Goal: Task Accomplishment & Management: Complete application form

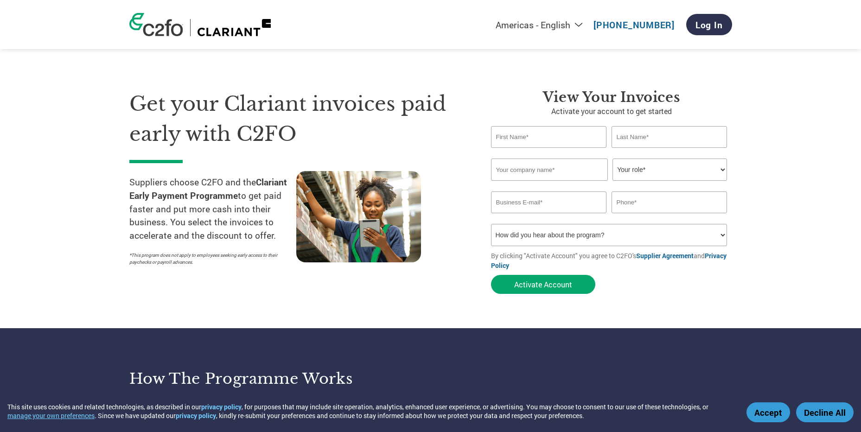
select select "en-[GEOGRAPHIC_DATA]"
click at [562, 141] on input "text" at bounding box center [549, 137] width 116 height 22
type input "[PERSON_NAME]"
type input "Kurti"
type input "96468155"
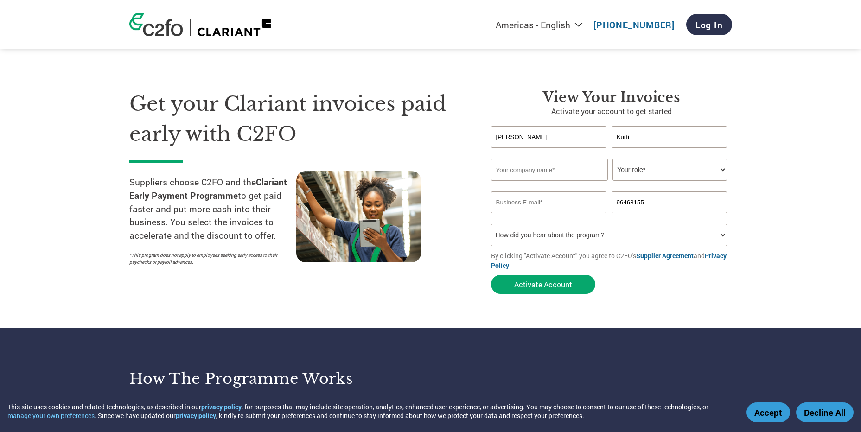
click at [550, 168] on input "text" at bounding box center [549, 170] width 117 height 22
type input "Innovative Recruitment"
type input "elma@irrecruit.com.au"
click at [671, 172] on select "Your role* CFO Controller Credit Manager Finance Director Treasurer CEO Preside…" at bounding box center [670, 170] width 115 height 22
select select "ACCOUNTING"
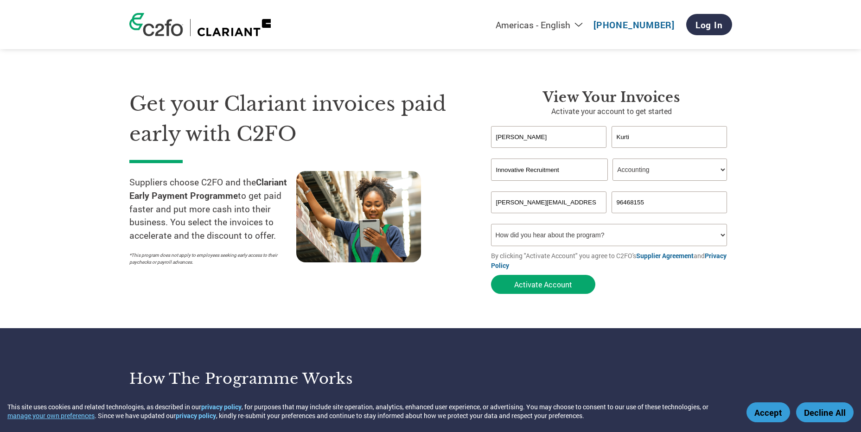
click at [613, 159] on select "Your role* CFO Controller Credit Manager Finance Director Treasurer CEO Preside…" at bounding box center [670, 170] width 115 height 22
click at [694, 165] on select "Your role* CFO Controller Credit Manager Finance Director Treasurer CEO Preside…" at bounding box center [670, 170] width 115 height 22
click at [694, 164] on select "Your role* CFO Controller Credit Manager Finance Director Treasurer CEO Preside…" at bounding box center [670, 170] width 115 height 22
click at [612, 235] on select "How did you hear about the program? Received a letter Email Social Media Online…" at bounding box center [609, 235] width 237 height 22
select select "Email"
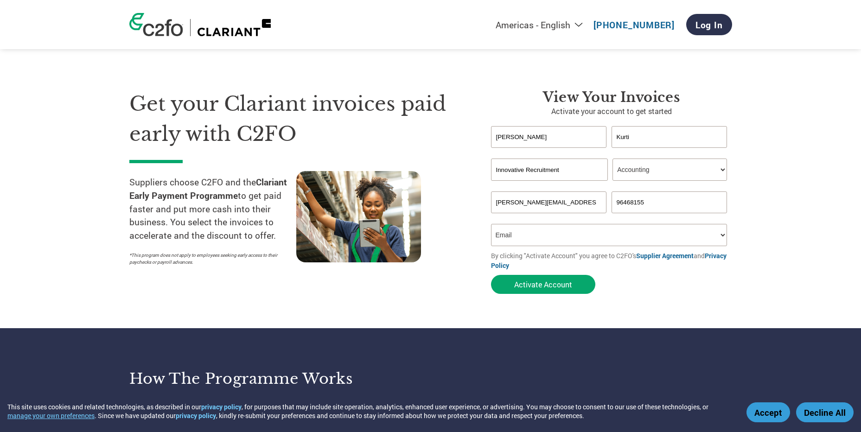
click at [491, 224] on select "How did you hear about the program? Received a letter Email Social Media Online…" at bounding box center [609, 235] width 237 height 22
click at [532, 287] on button "Activate Account" at bounding box center [543, 284] width 104 height 19
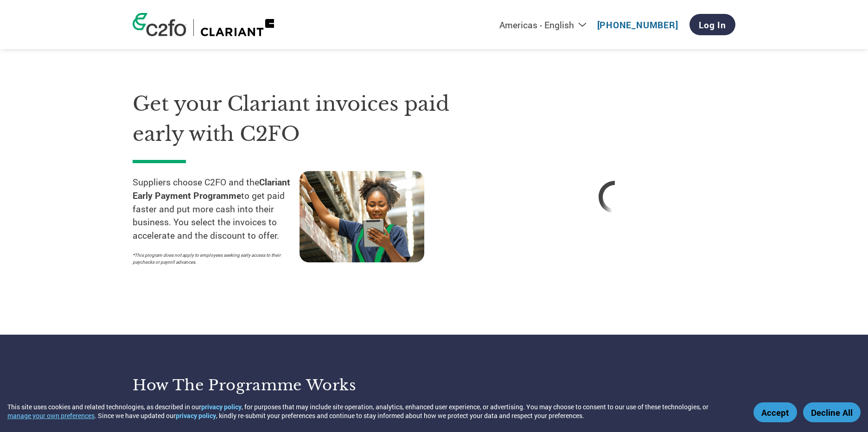
select select "en-[GEOGRAPHIC_DATA]"
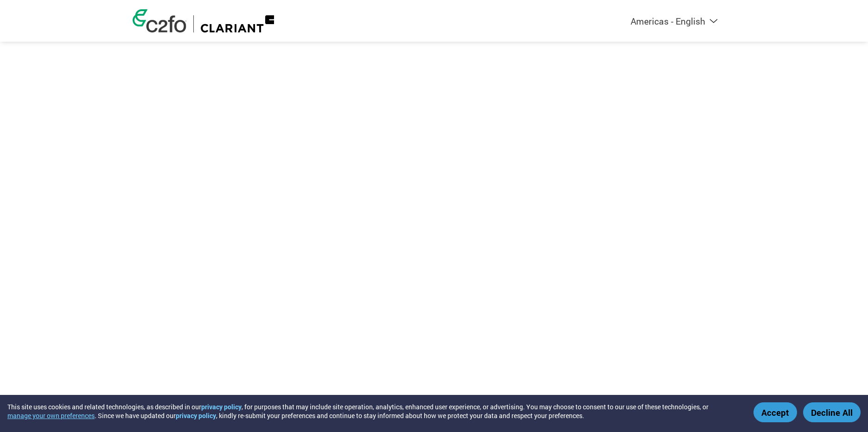
select select "en-[GEOGRAPHIC_DATA]"
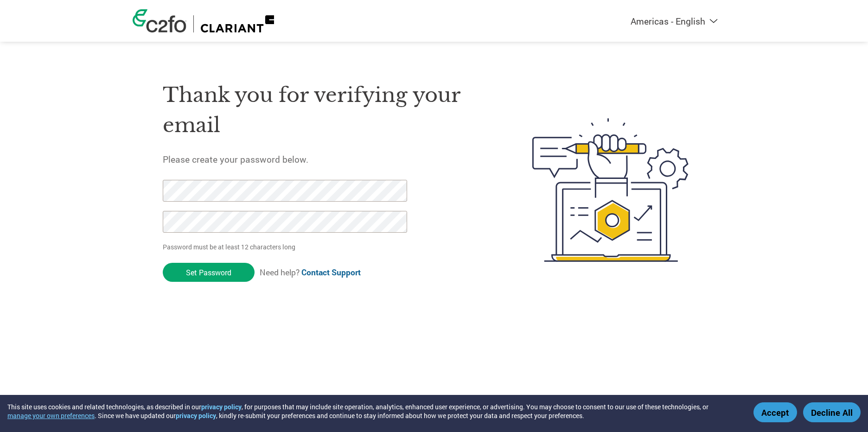
click at [245, 178] on div "Thank you for verifying your email Please create your password below. Password …" at bounding box center [326, 190] width 326 height 246
click at [201, 269] on input "Set Password" at bounding box center [209, 272] width 92 height 19
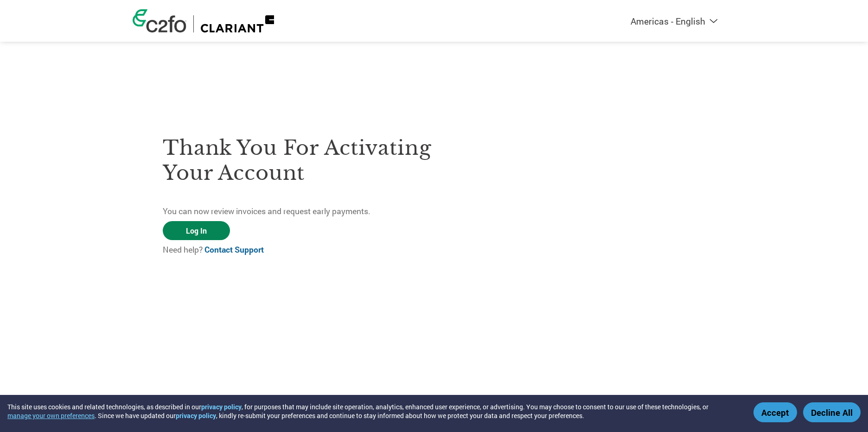
click at [207, 227] on link "Log In" at bounding box center [196, 230] width 67 height 19
